Goal: Transaction & Acquisition: Purchase product/service

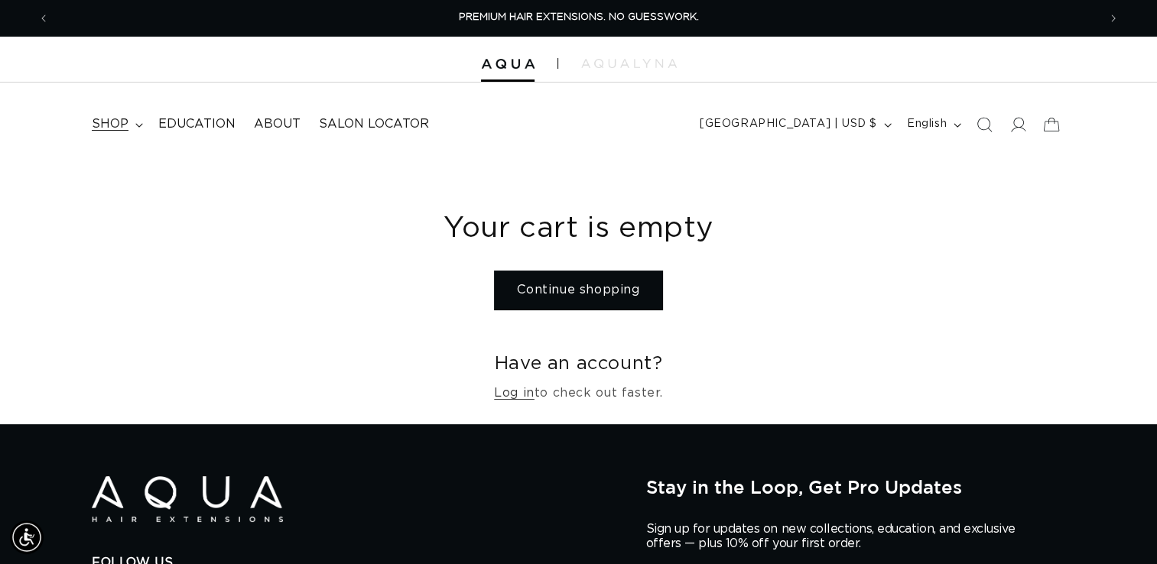
click at [138, 121] on summary "shop" at bounding box center [116, 124] width 67 height 34
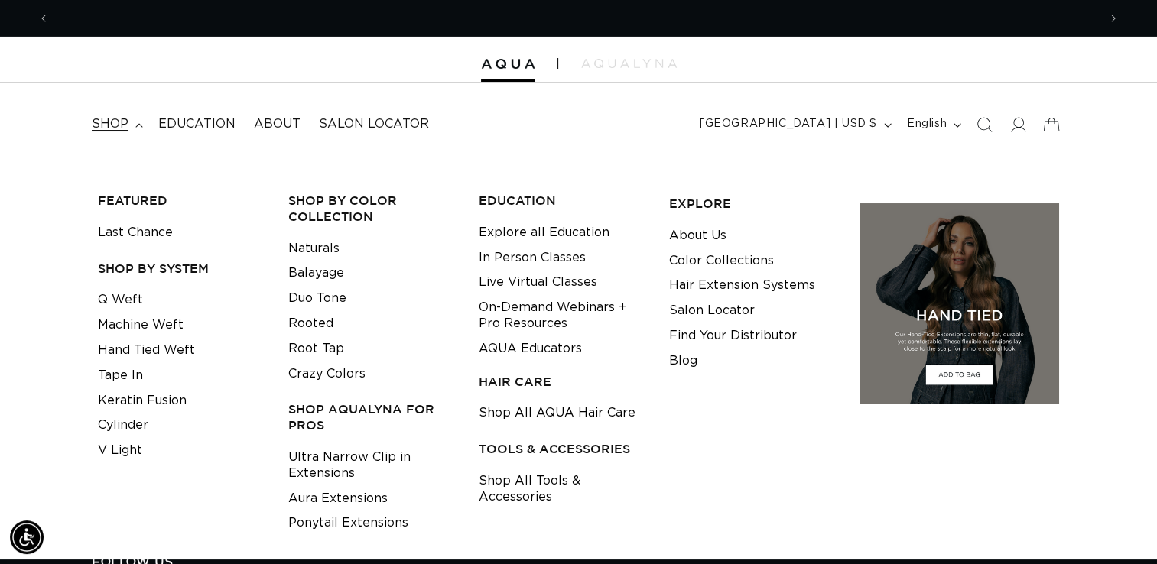
scroll to position [0, 1048]
click at [164, 358] on link "Hand Tied Weft" at bounding box center [146, 350] width 97 height 25
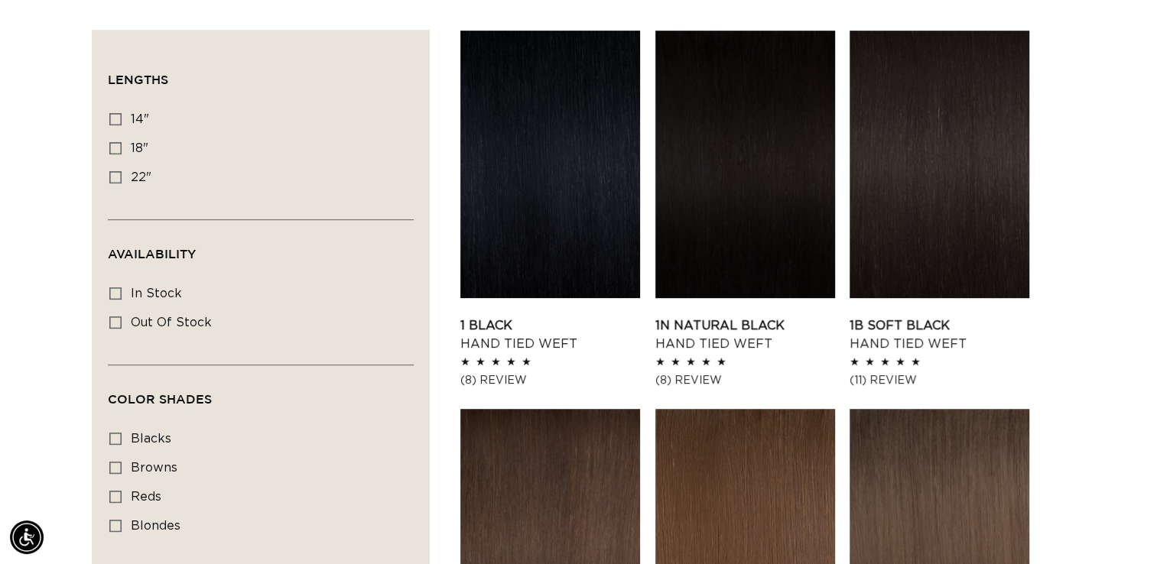
scroll to position [0, 2096]
click at [121, 176] on icon at bounding box center [115, 177] width 12 height 12
click at [121, 176] on input "22" 22" (30 products)" at bounding box center [115, 177] width 12 height 12
checkbox input "true"
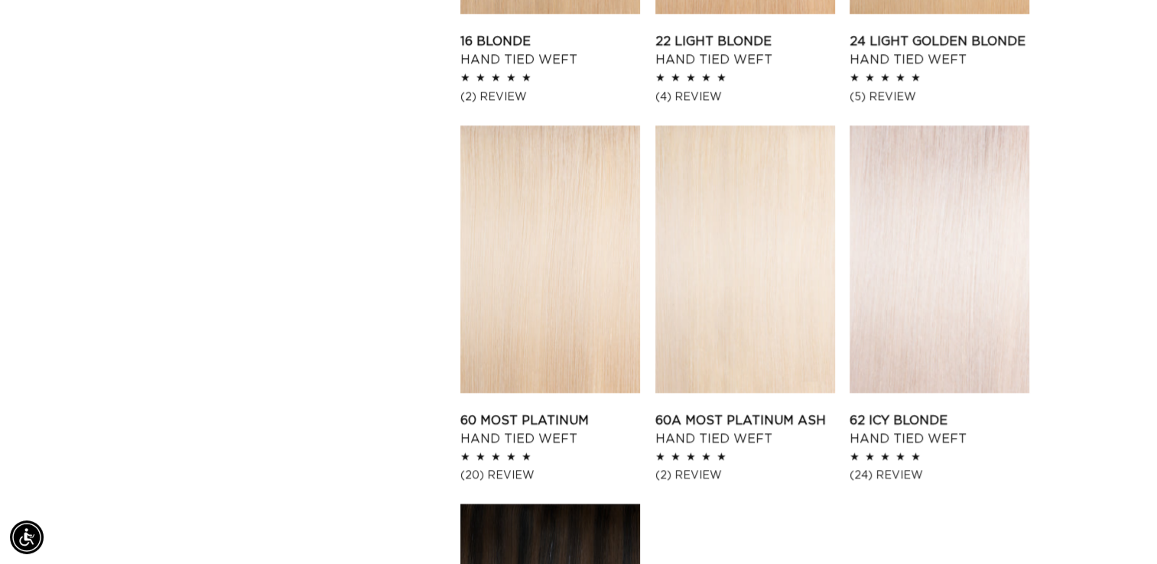
scroll to position [1974, 0]
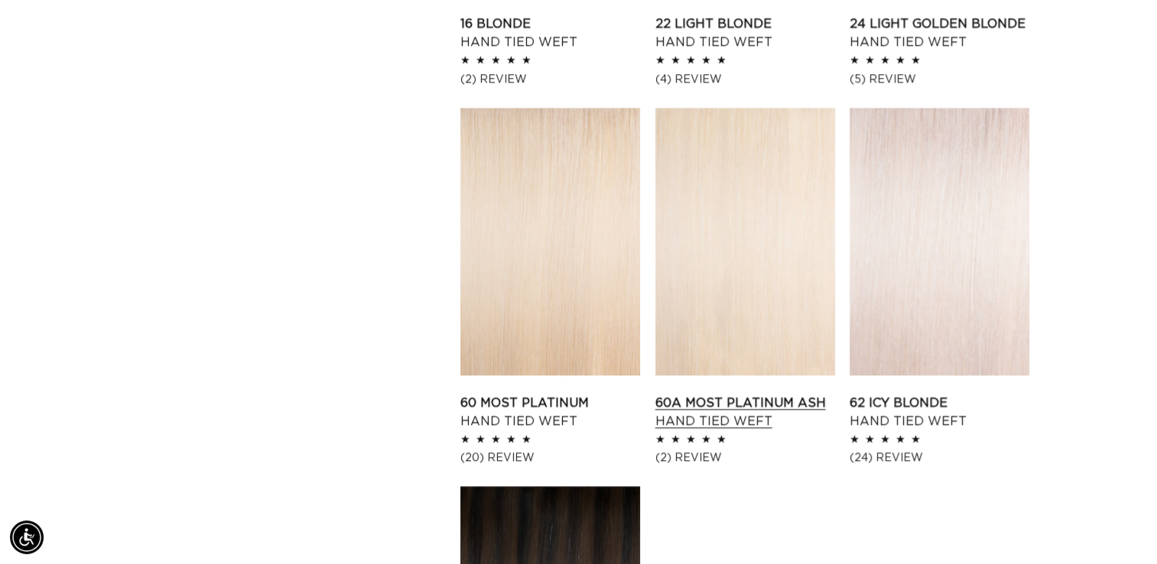
click at [724, 394] on link "60A Most Platinum Ash Hand Tied Weft" at bounding box center [745, 412] width 180 height 37
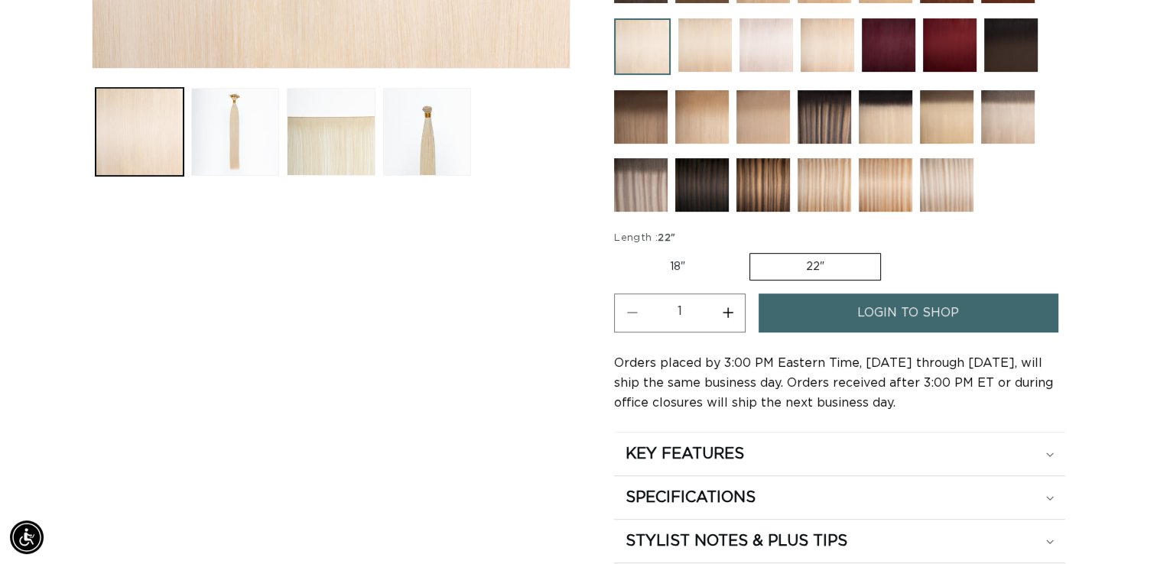
scroll to position [0, 1048]
click at [958, 316] on span "login to shop" at bounding box center [908, 313] width 102 height 39
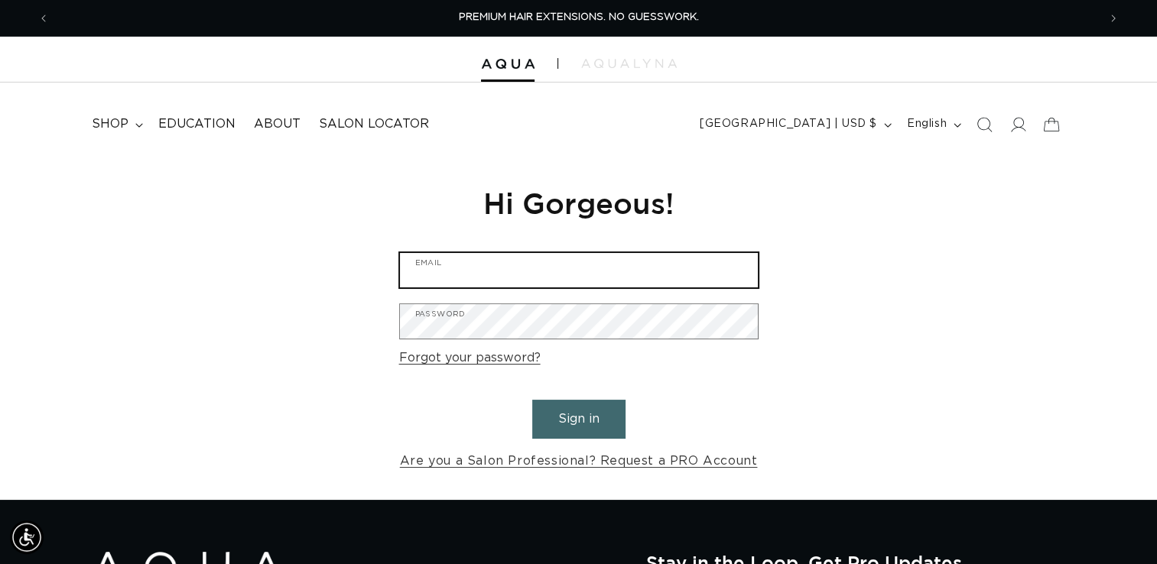
type input "info@thebellasalon.com"
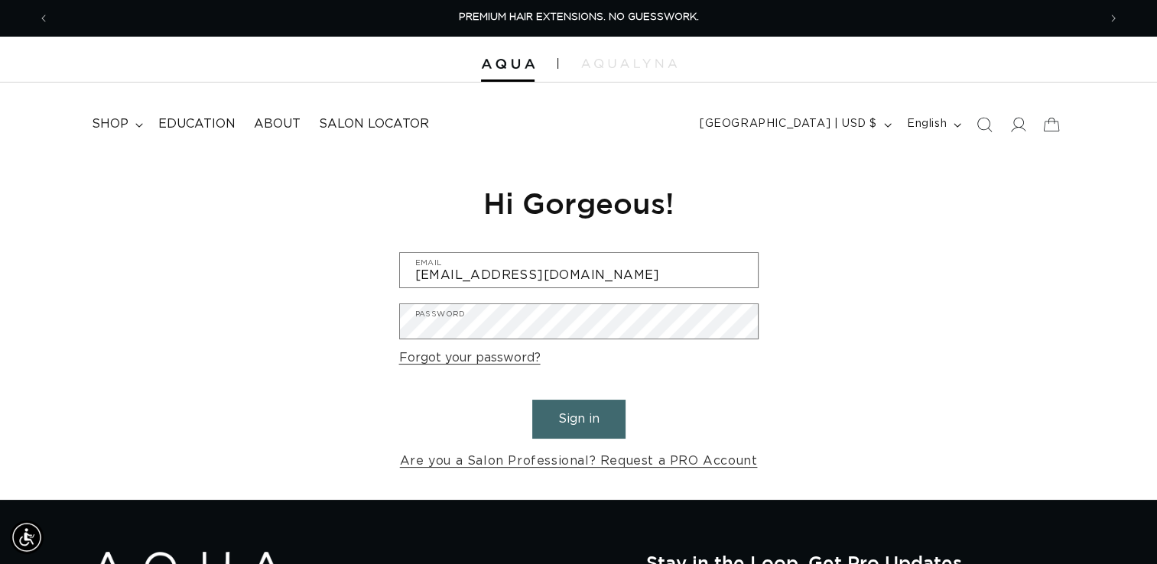
click at [571, 427] on button "Sign in" at bounding box center [578, 419] width 93 height 39
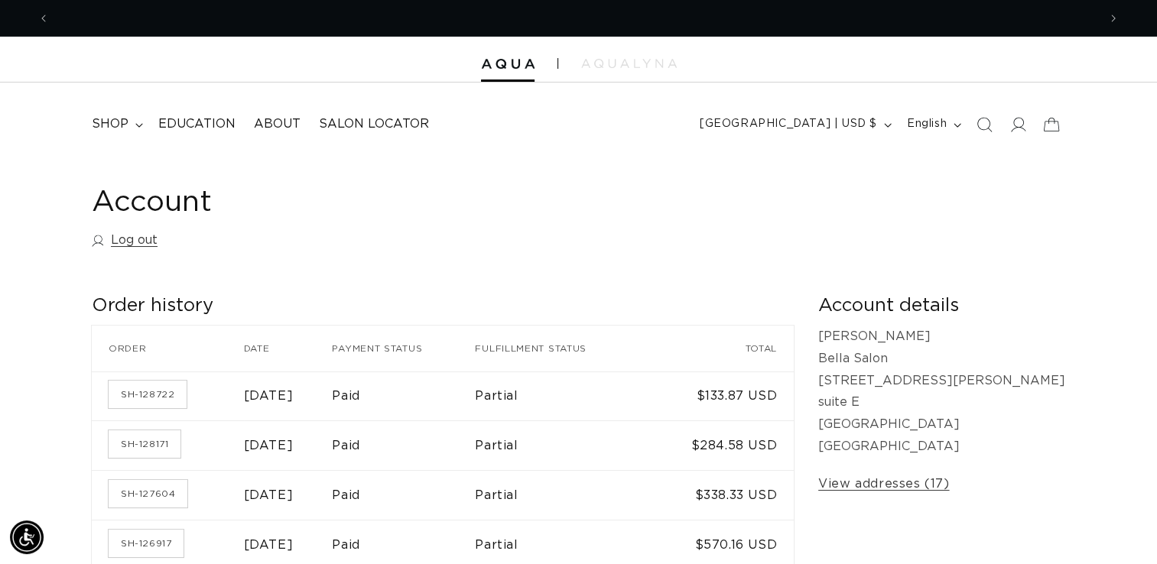
scroll to position [0, 1048]
click at [132, 127] on summary "shop" at bounding box center [116, 124] width 67 height 34
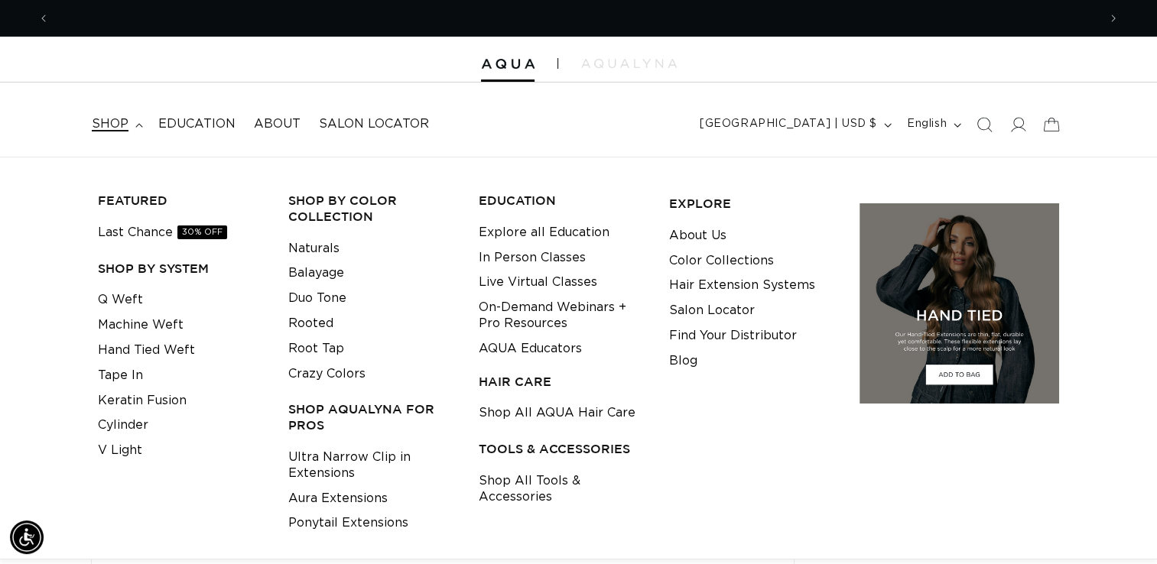
scroll to position [0, 2096]
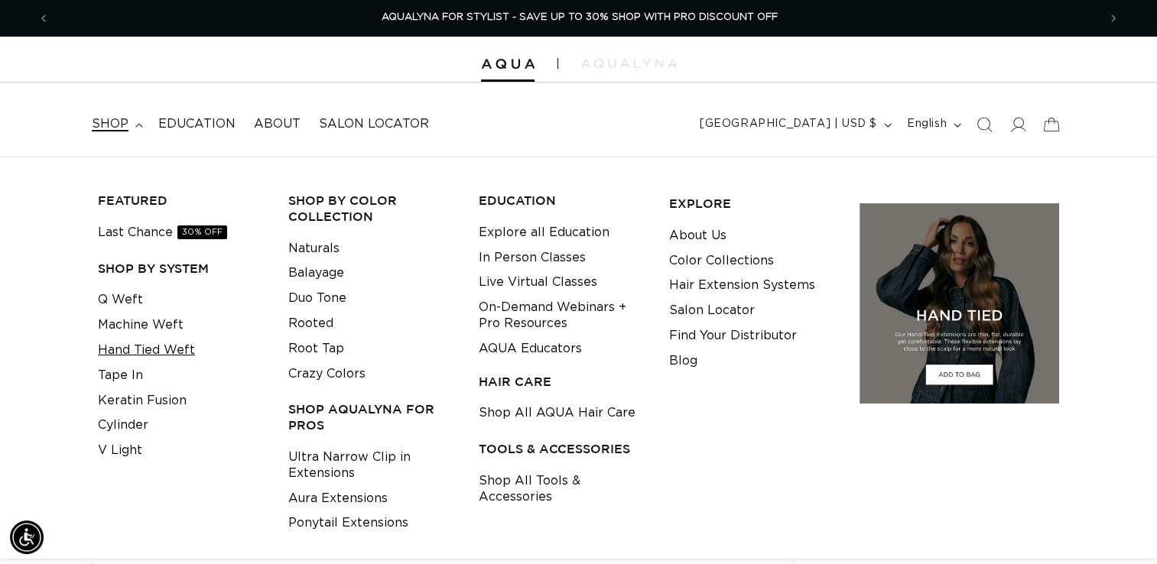
click at [149, 351] on link "Hand Tied Weft" at bounding box center [146, 350] width 97 height 25
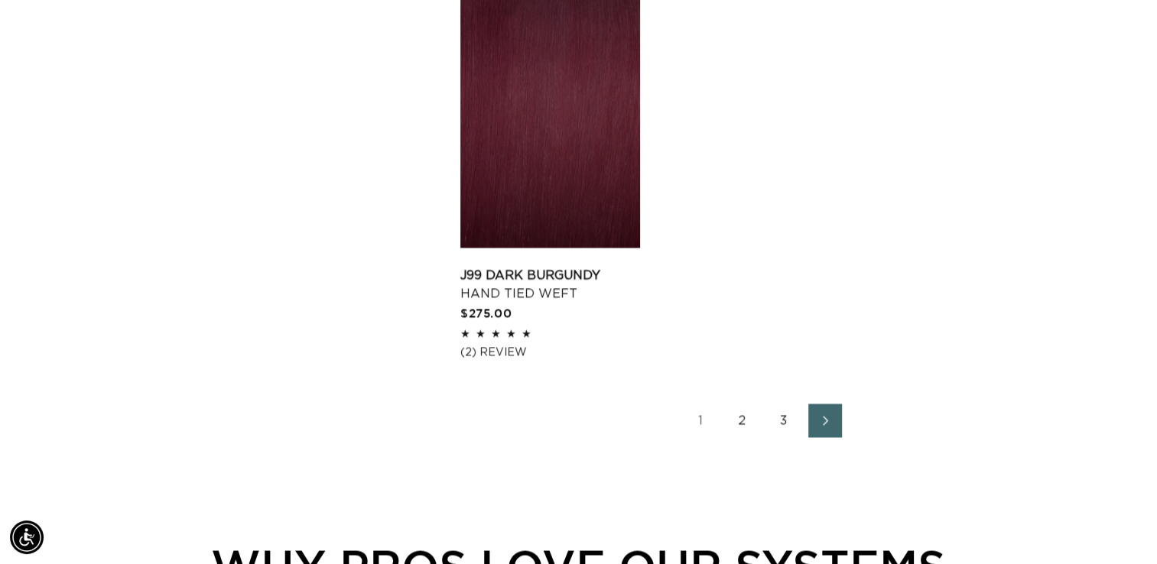
scroll to position [2632, 0]
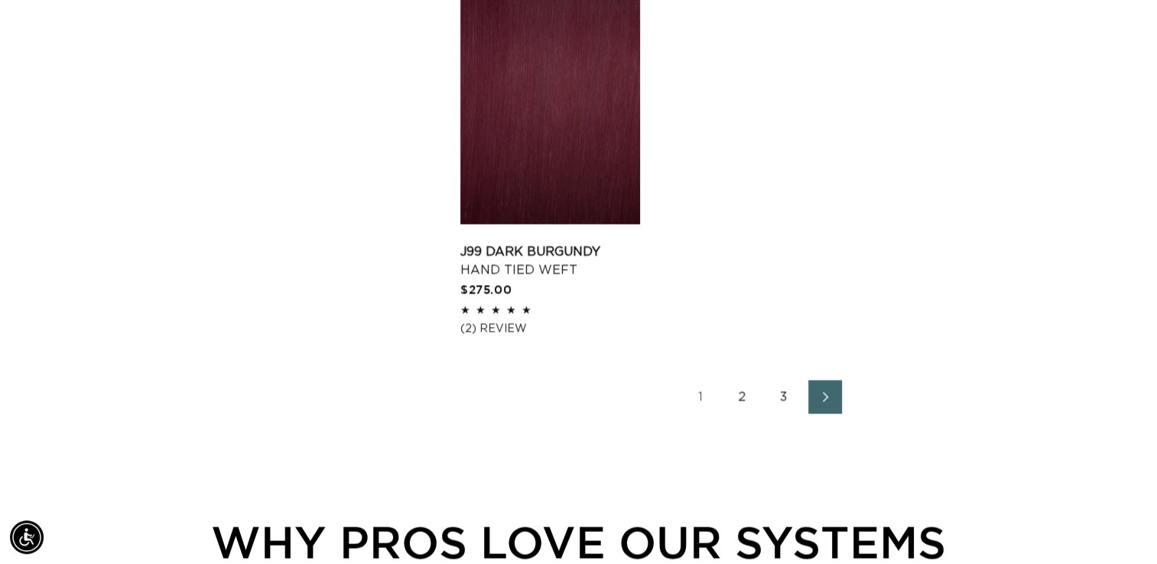
click at [818, 392] on link "Next page" at bounding box center [825, 397] width 34 height 34
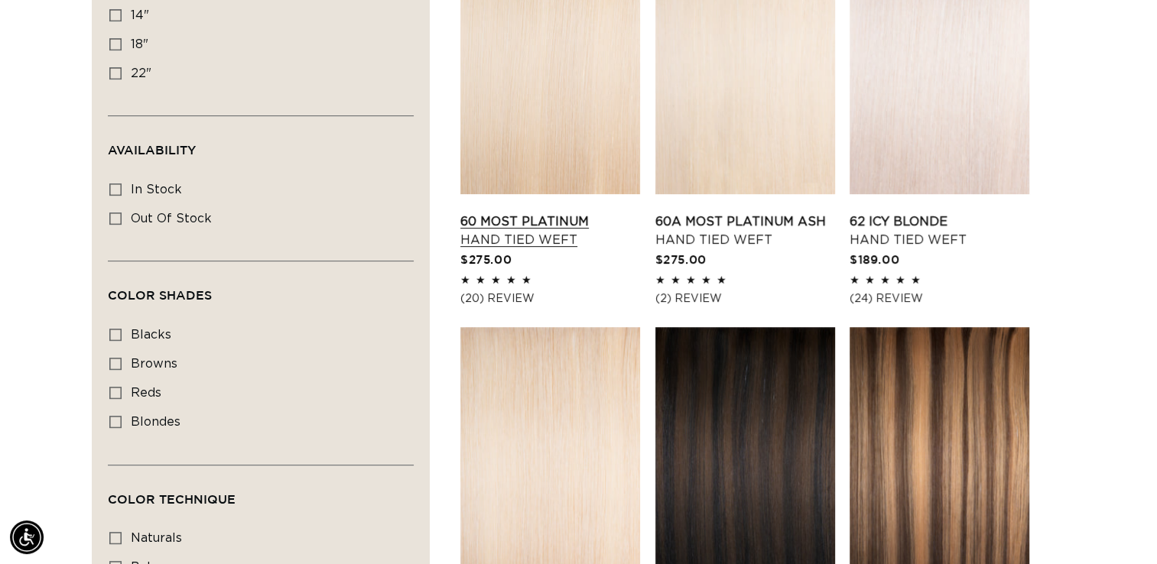
scroll to position [0, 2096]
click at [752, 213] on link "60A Most Platinum Ash Hand Tied Weft" at bounding box center [745, 231] width 180 height 37
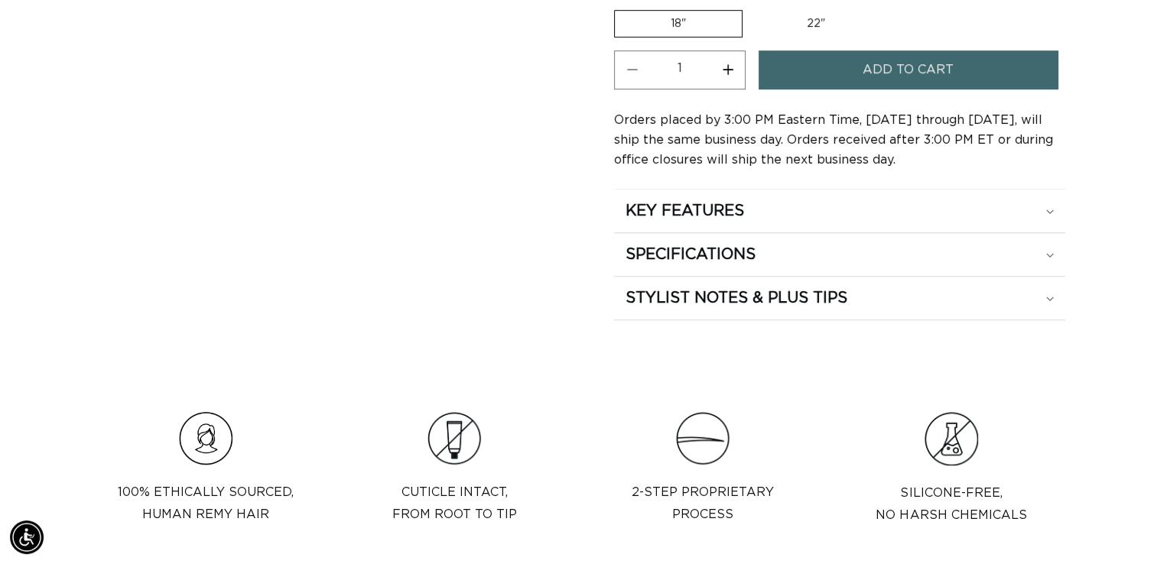
scroll to position [636, 0]
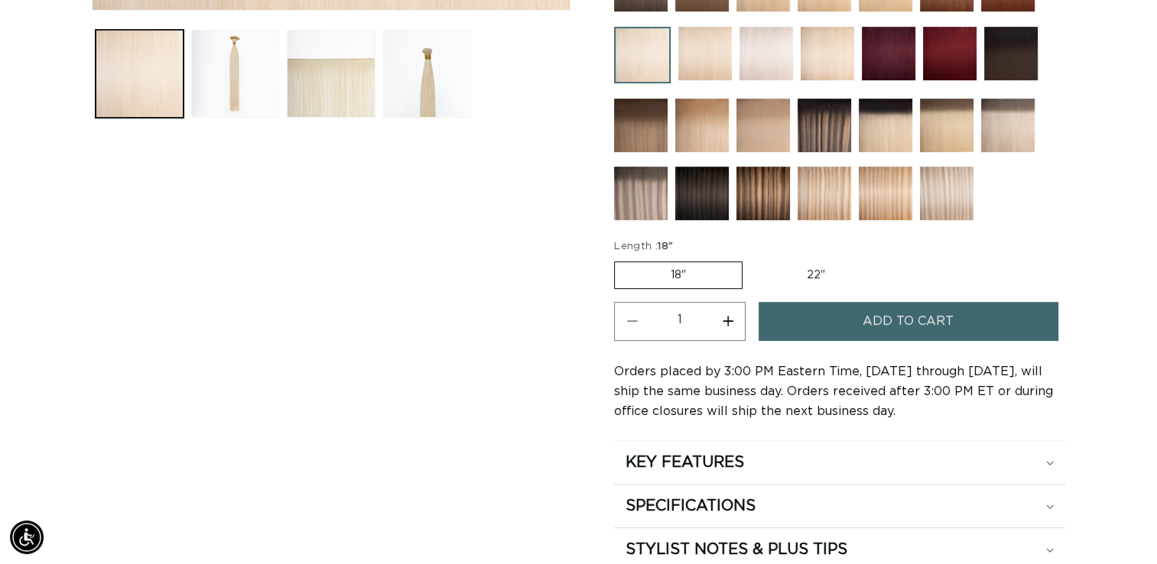
click at [818, 280] on label "22" Variant sold out or unavailable" at bounding box center [816, 275] width 130 height 26
click at [751, 259] on input "22" Variant sold out or unavailable" at bounding box center [750, 258] width 1 height 1
radio input "true"
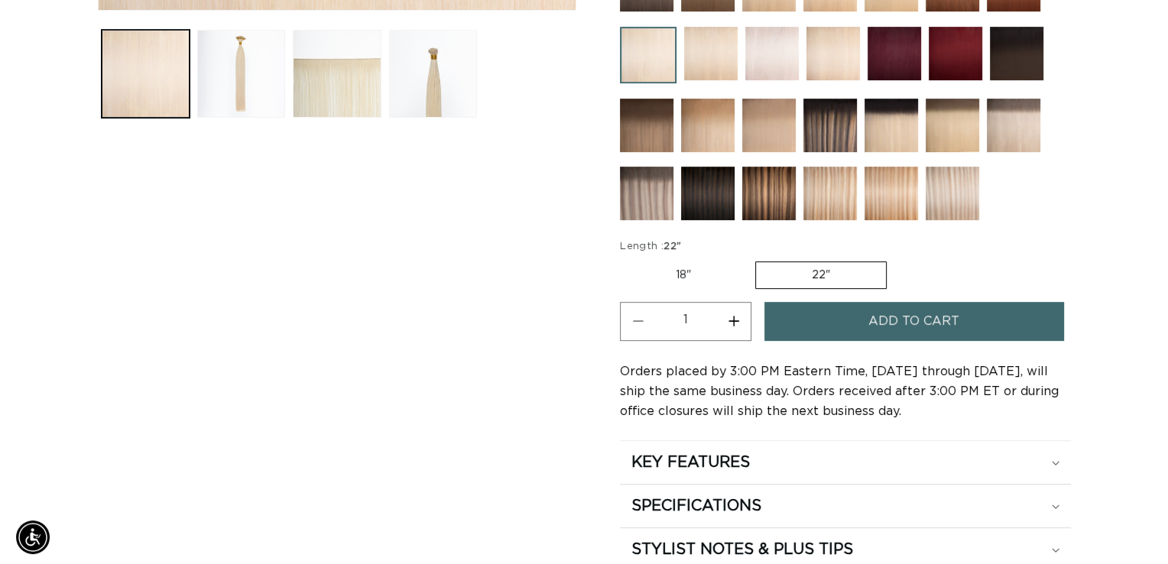
scroll to position [0, 2096]
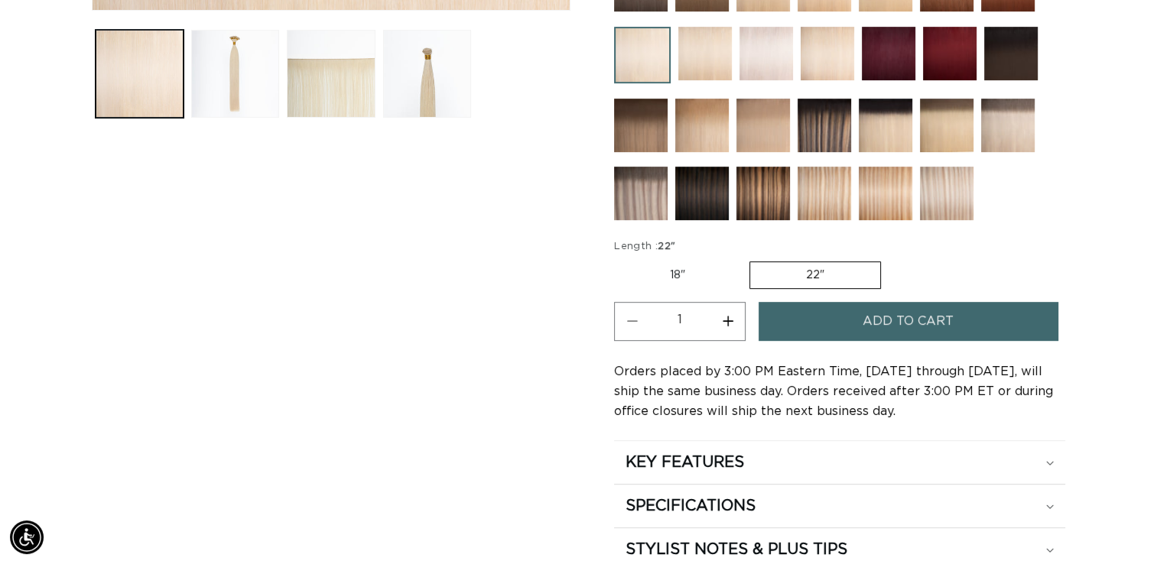
click at [837, 324] on button "Add to cart" at bounding box center [908, 321] width 299 height 39
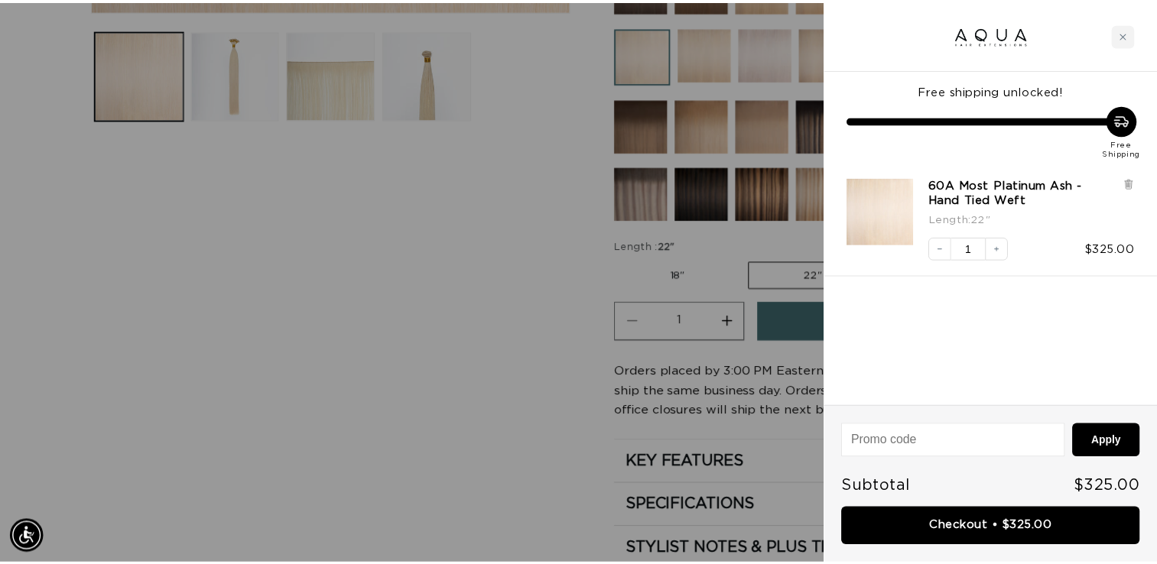
scroll to position [0, 0]
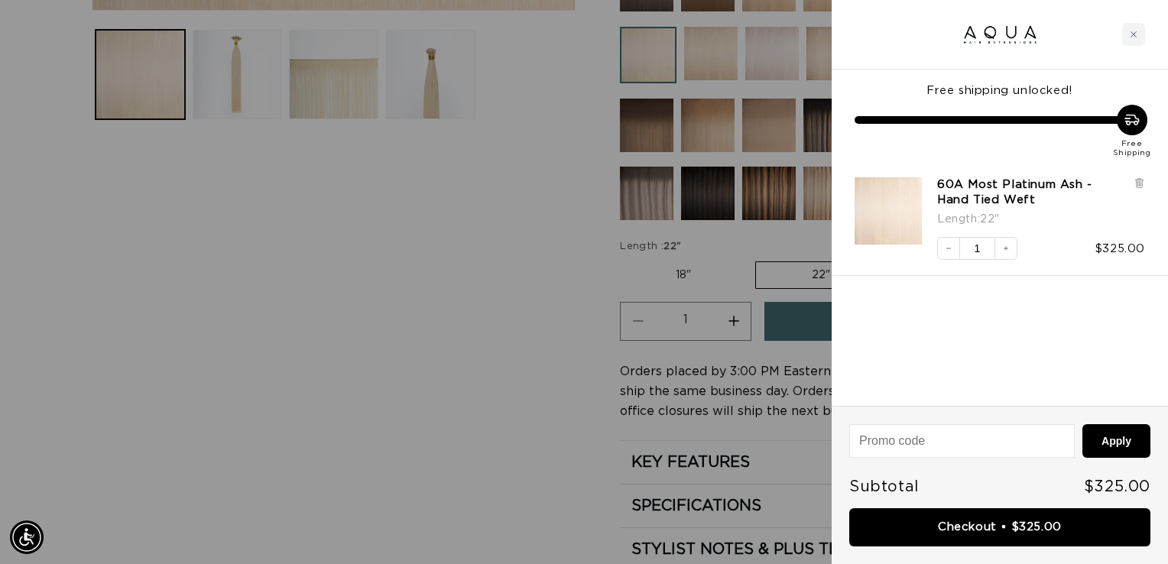
click at [434, 399] on div at bounding box center [584, 282] width 1168 height 564
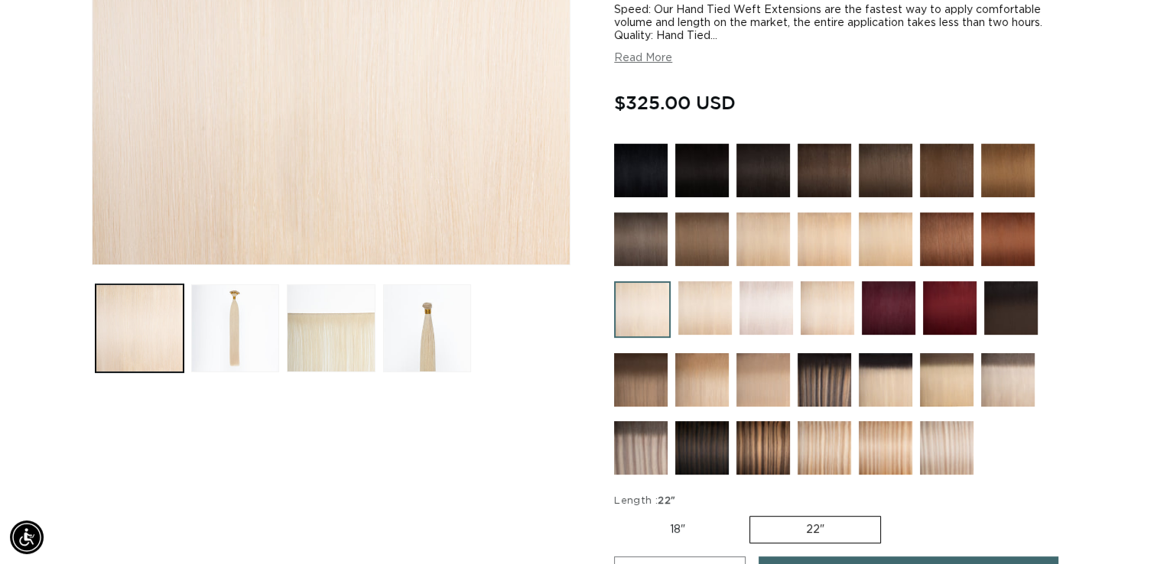
scroll to position [375, 0]
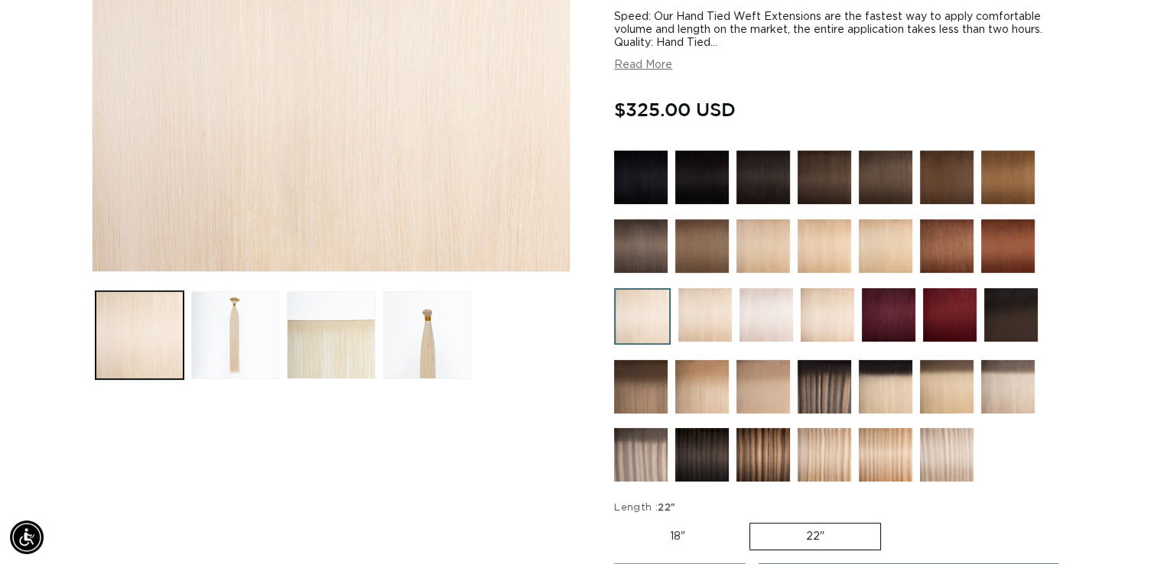
click at [771, 231] on img at bounding box center [763, 246] width 54 height 54
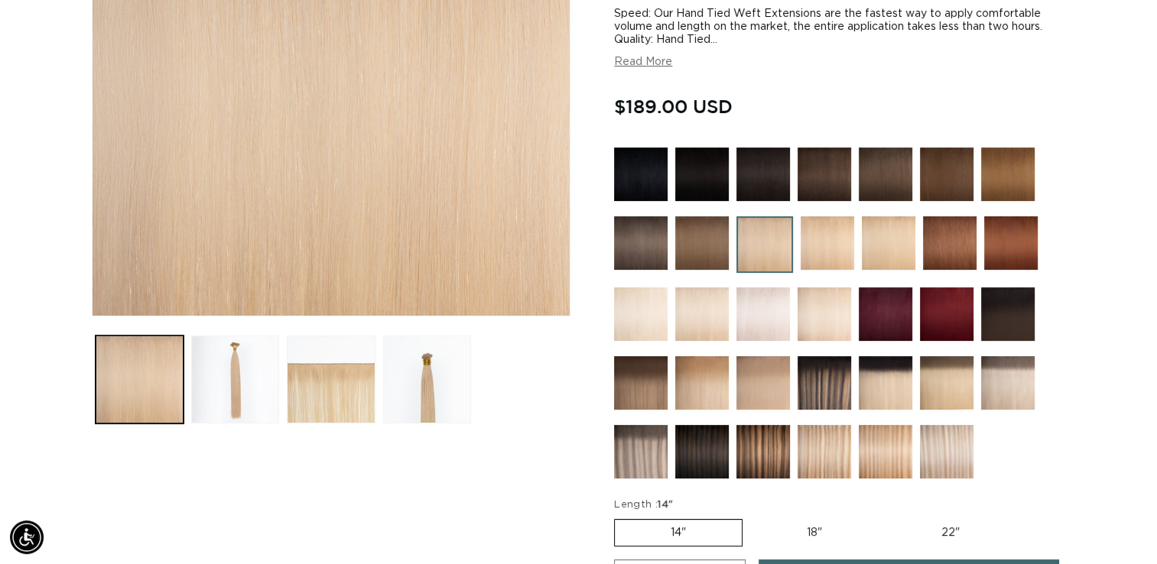
scroll to position [337, 0]
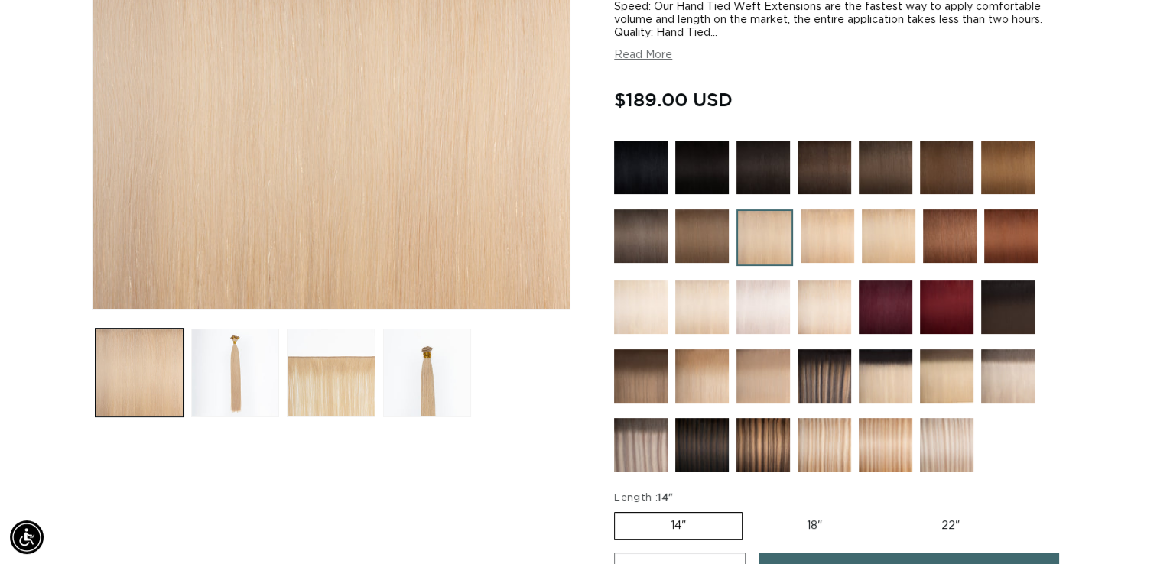
click at [826, 235] on img at bounding box center [828, 237] width 54 height 54
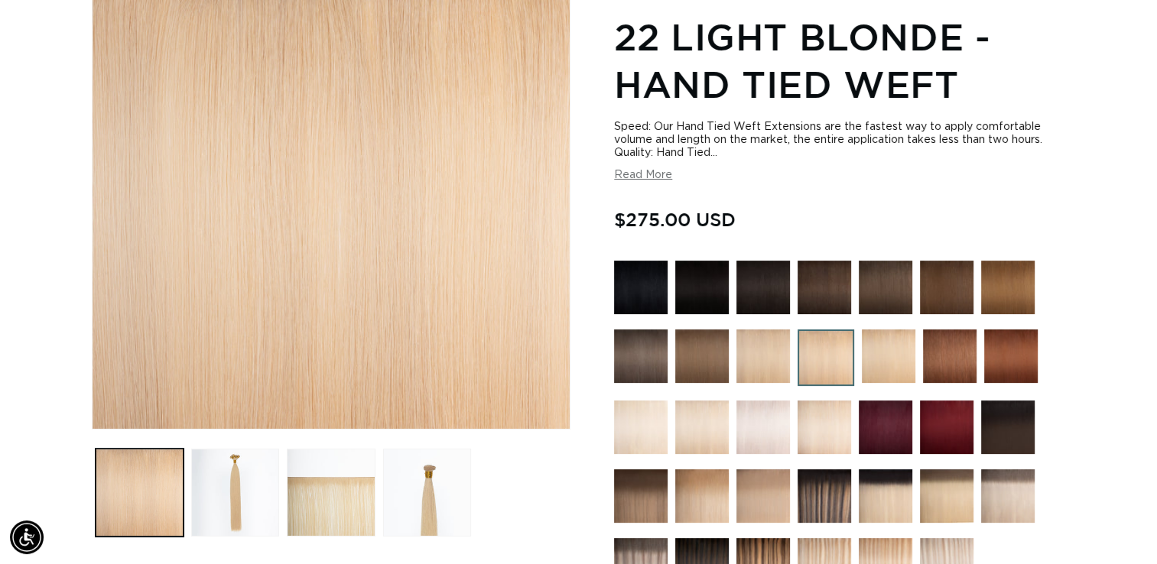
scroll to position [225, 0]
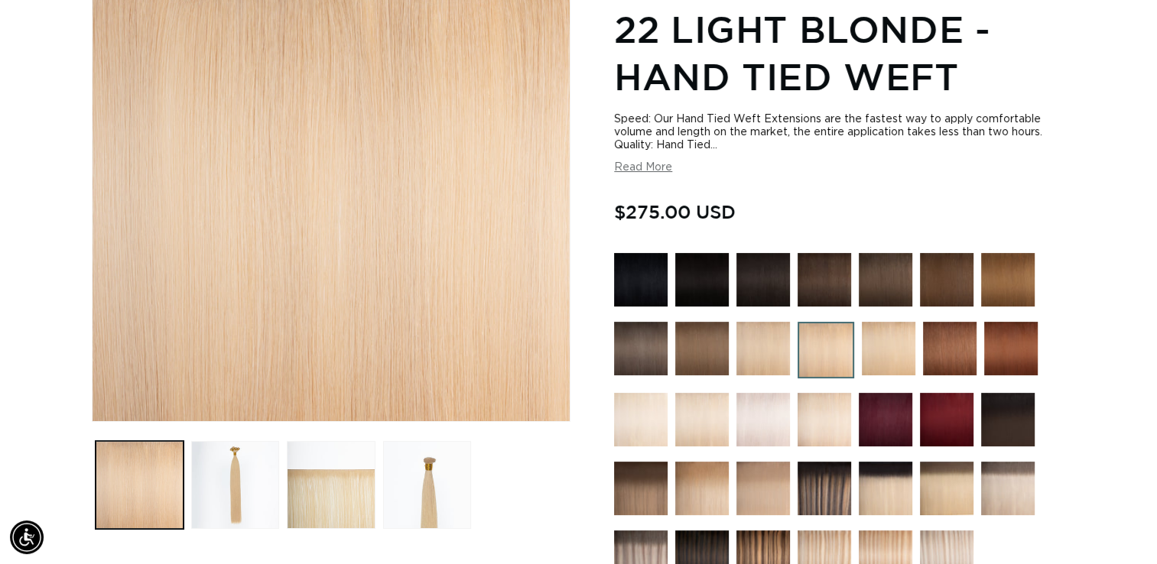
click at [869, 330] on img at bounding box center [889, 349] width 54 height 54
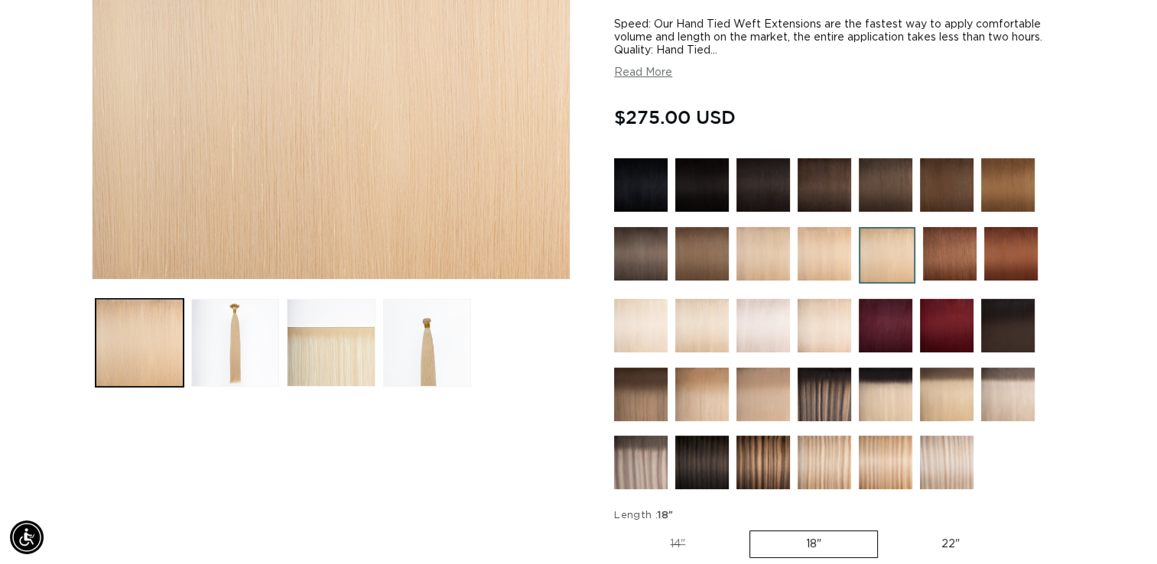
scroll to position [0, 1048]
click at [756, 251] on img at bounding box center [763, 254] width 54 height 54
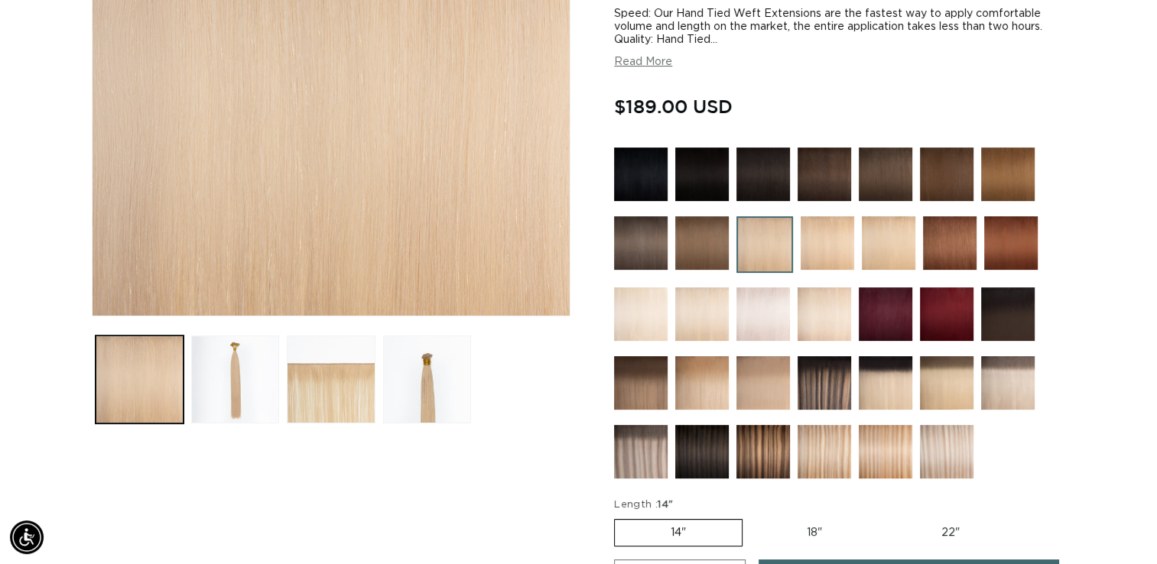
scroll to position [0, 1048]
click at [706, 320] on img at bounding box center [702, 315] width 54 height 54
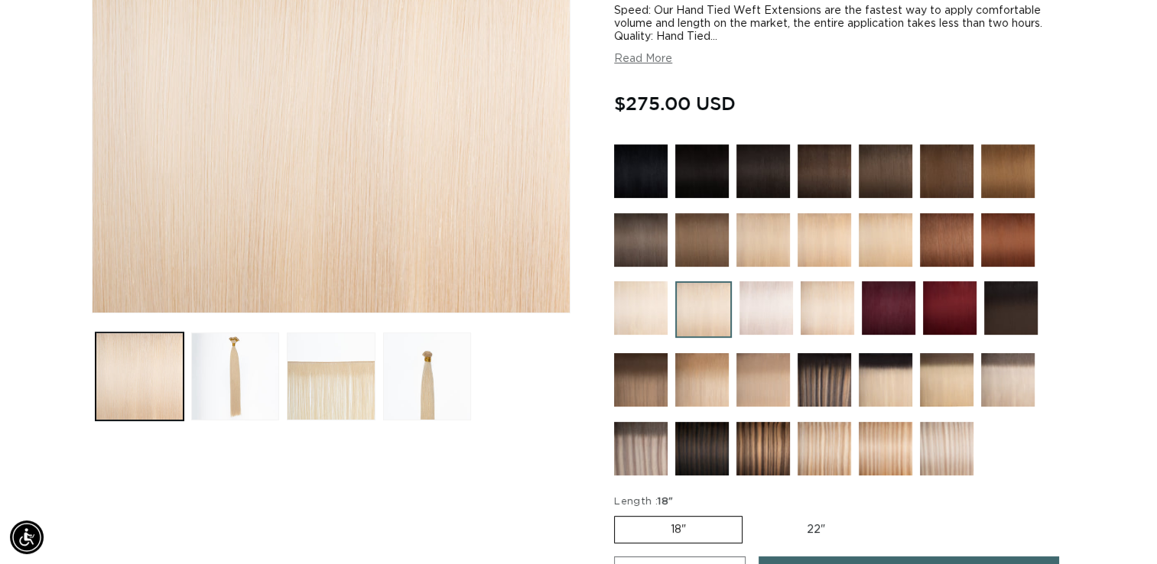
scroll to position [0, 1048]
click at [831, 307] on img at bounding box center [828, 308] width 54 height 54
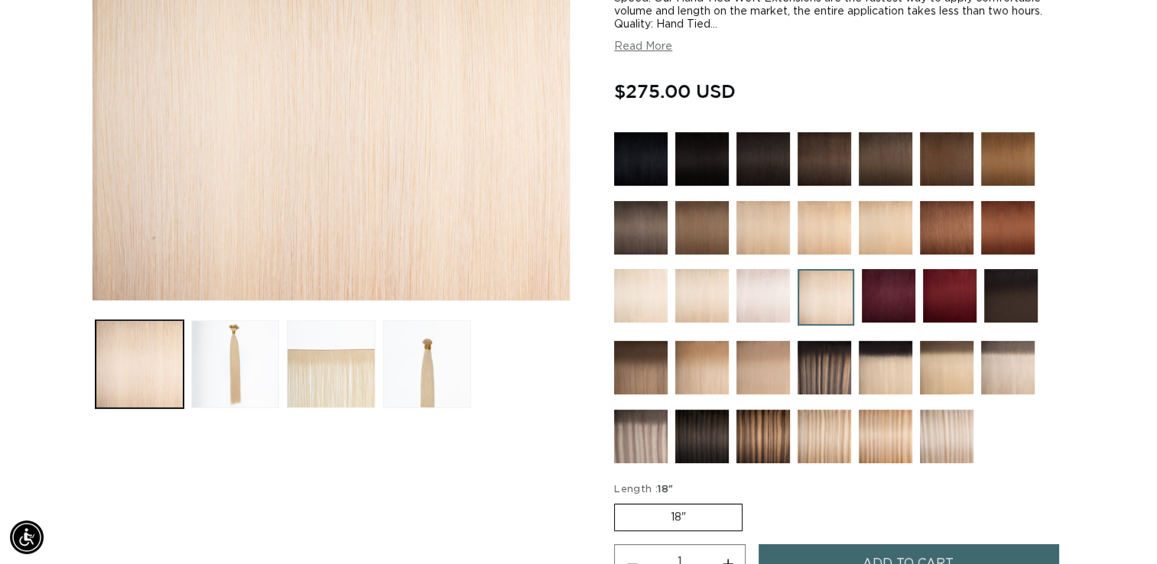
scroll to position [364, 0]
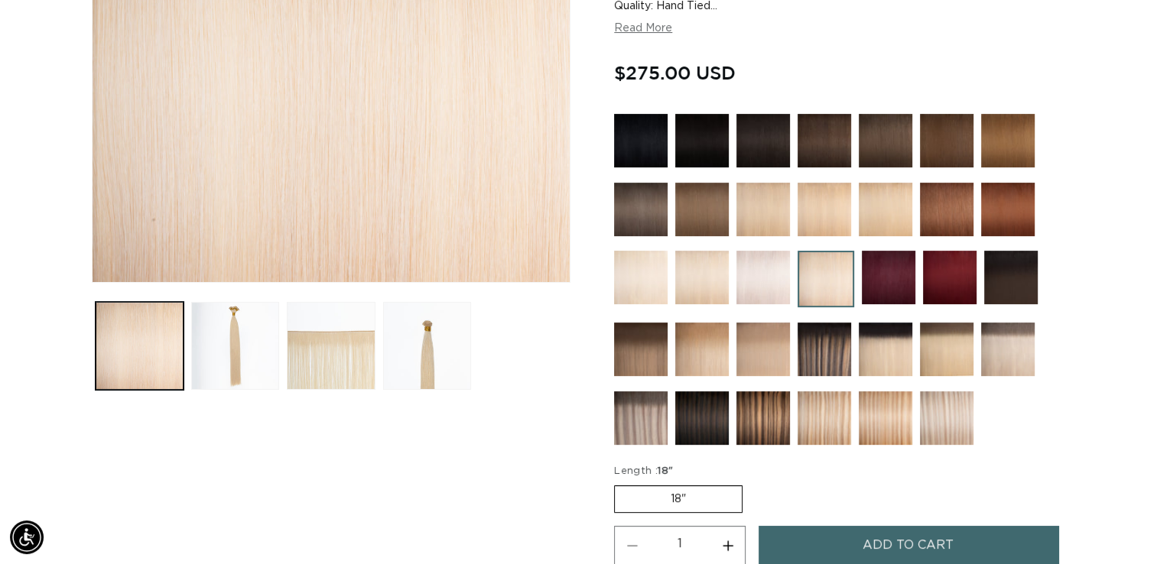
click at [642, 269] on img at bounding box center [641, 278] width 54 height 54
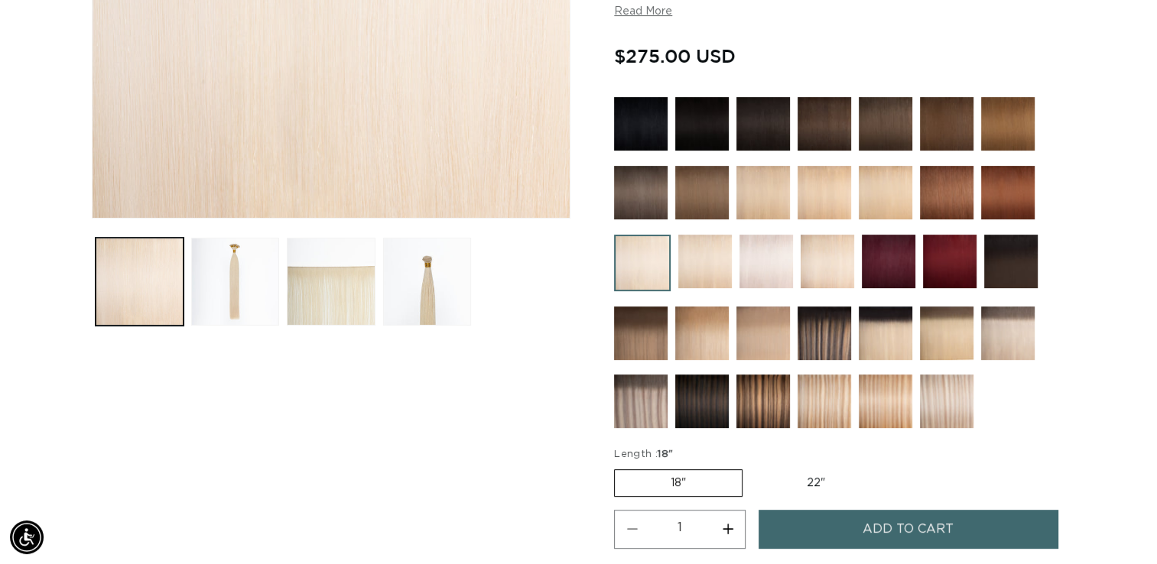
scroll to position [0, 2096]
click at [746, 187] on img at bounding box center [763, 193] width 54 height 54
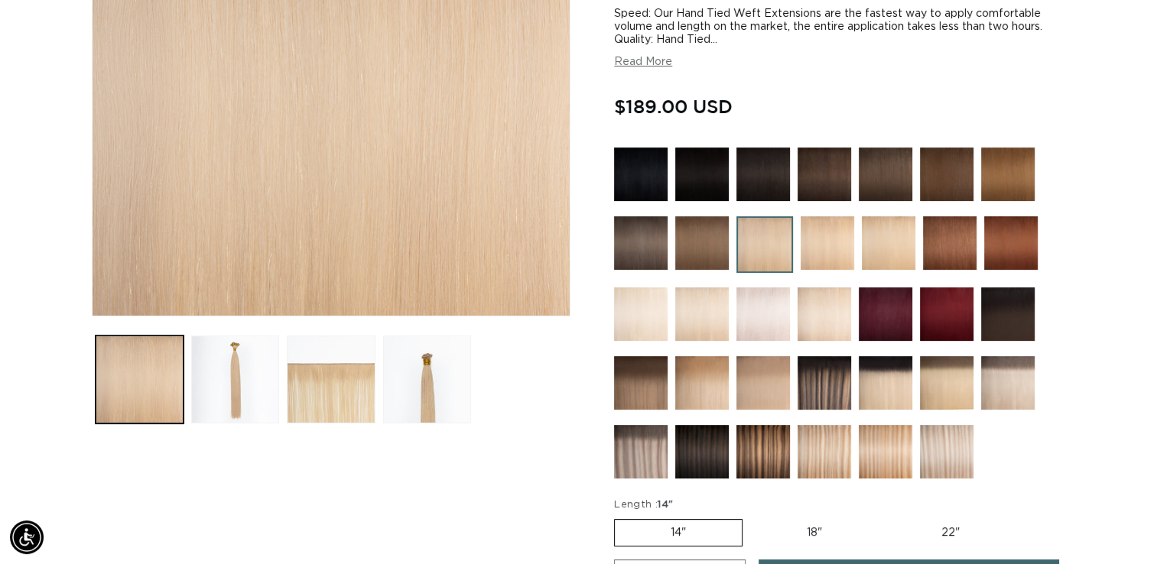
scroll to position [0, 1048]
click at [837, 231] on img at bounding box center [828, 243] width 54 height 54
